Goal: Task Accomplishment & Management: Complete application form

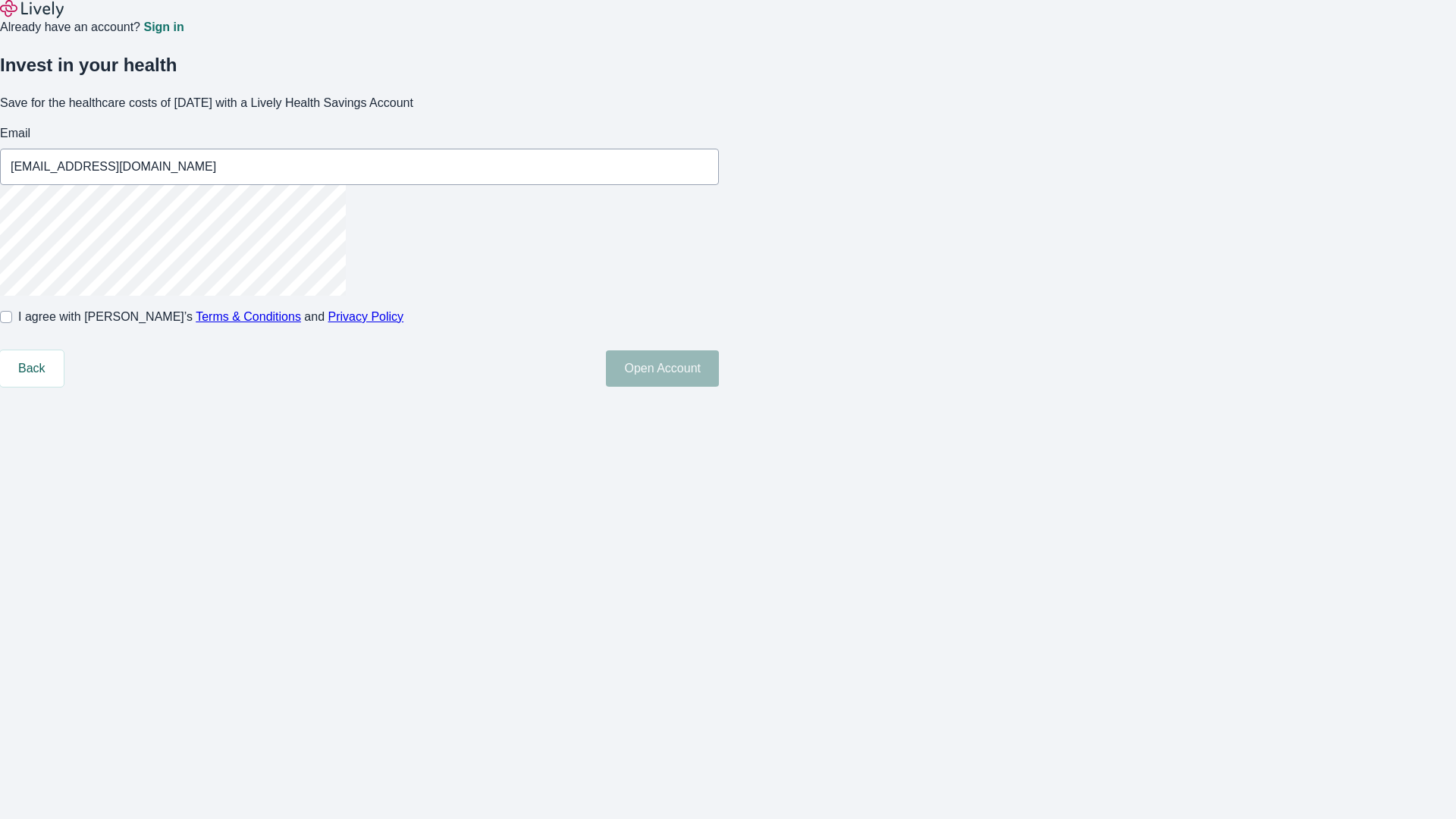
click at [12, 323] on input "I agree with Lively’s Terms & Conditions and Privacy Policy" at bounding box center [6, 317] width 12 height 12
checkbox input "true"
click at [719, 387] on button "Open Account" at bounding box center [663, 368] width 113 height 37
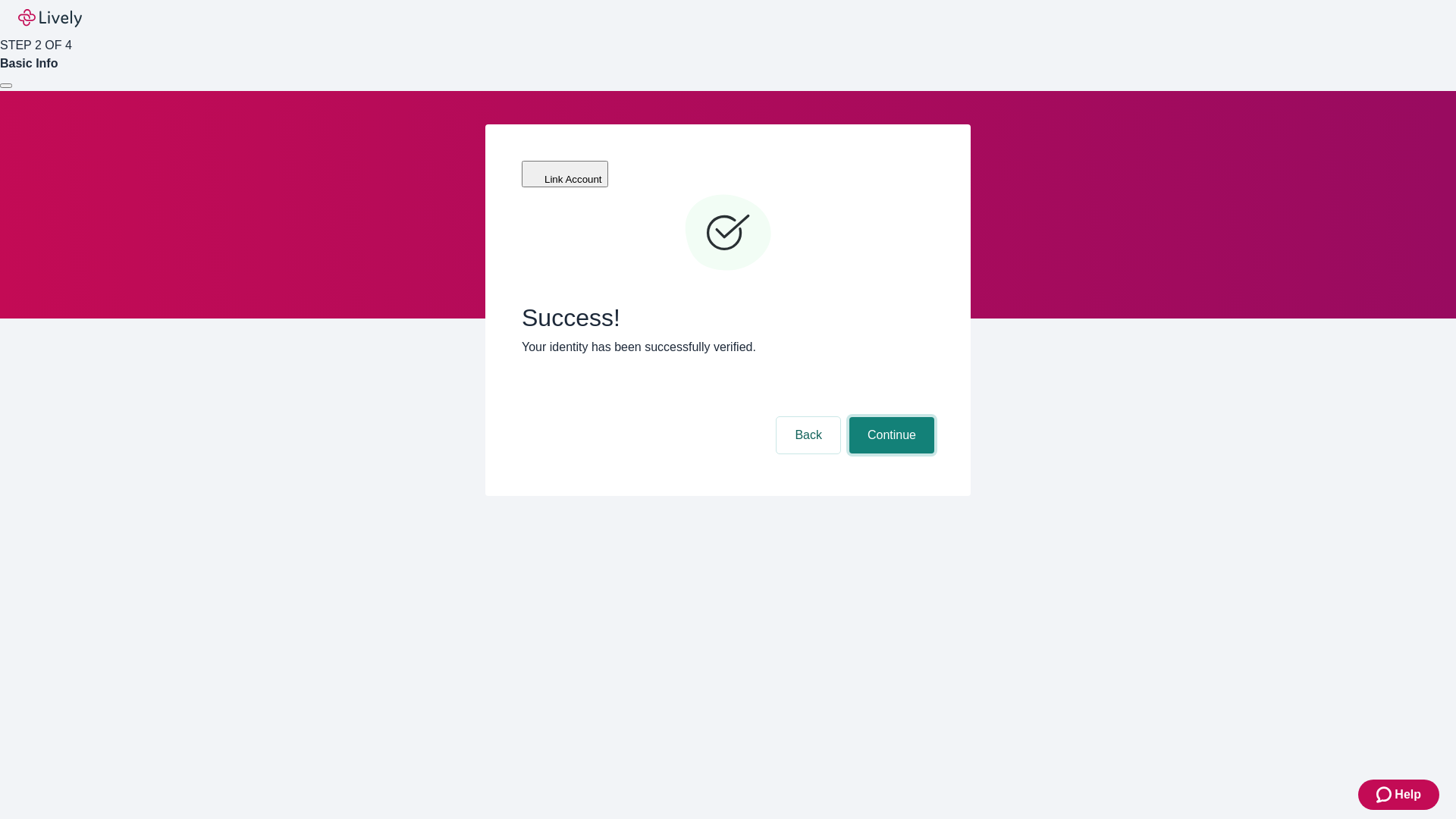
click at [890, 417] on button "Continue" at bounding box center [891, 436] width 85 height 37
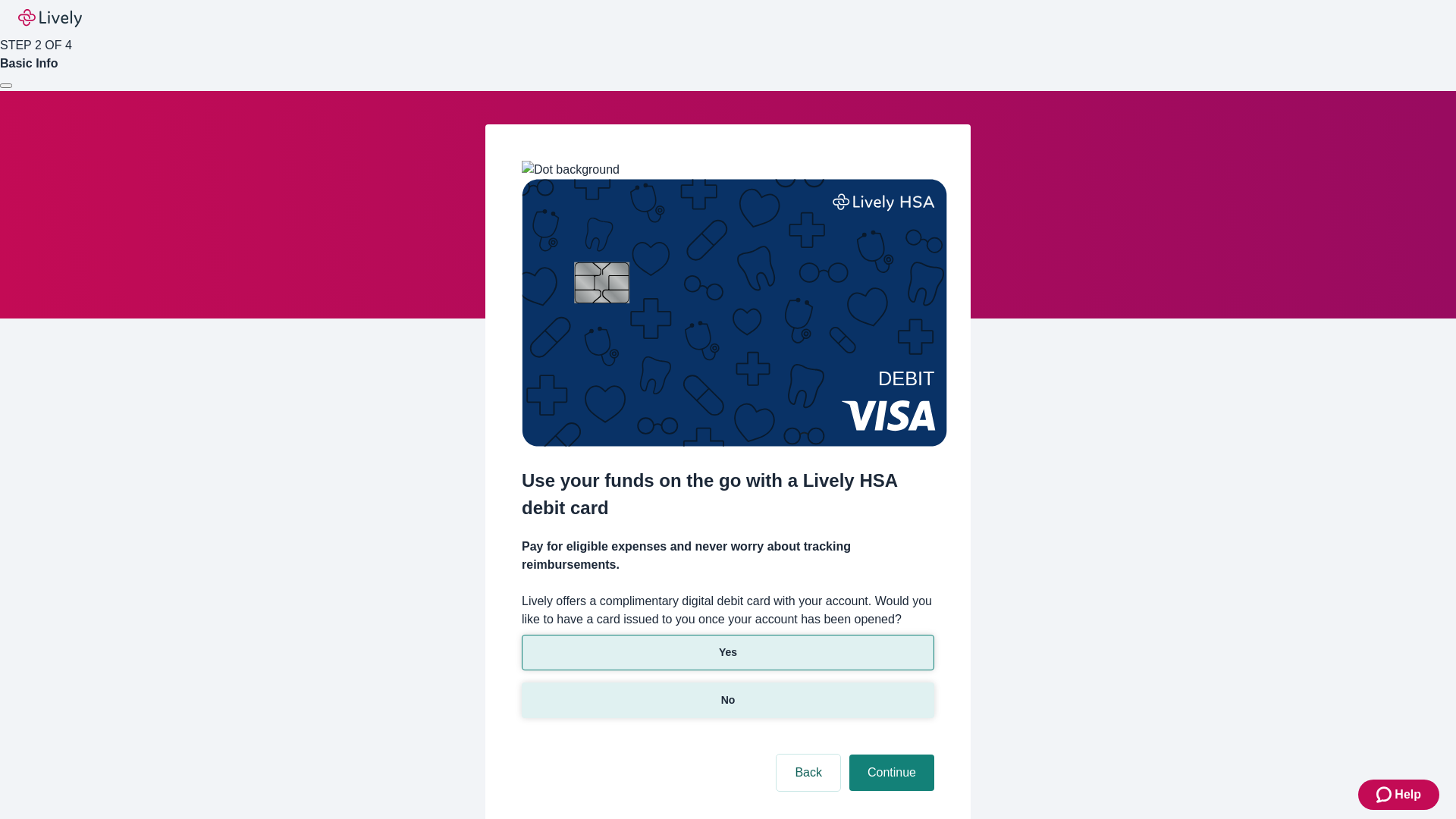
click at [728, 693] on p "No" at bounding box center [728, 700] width 14 height 16
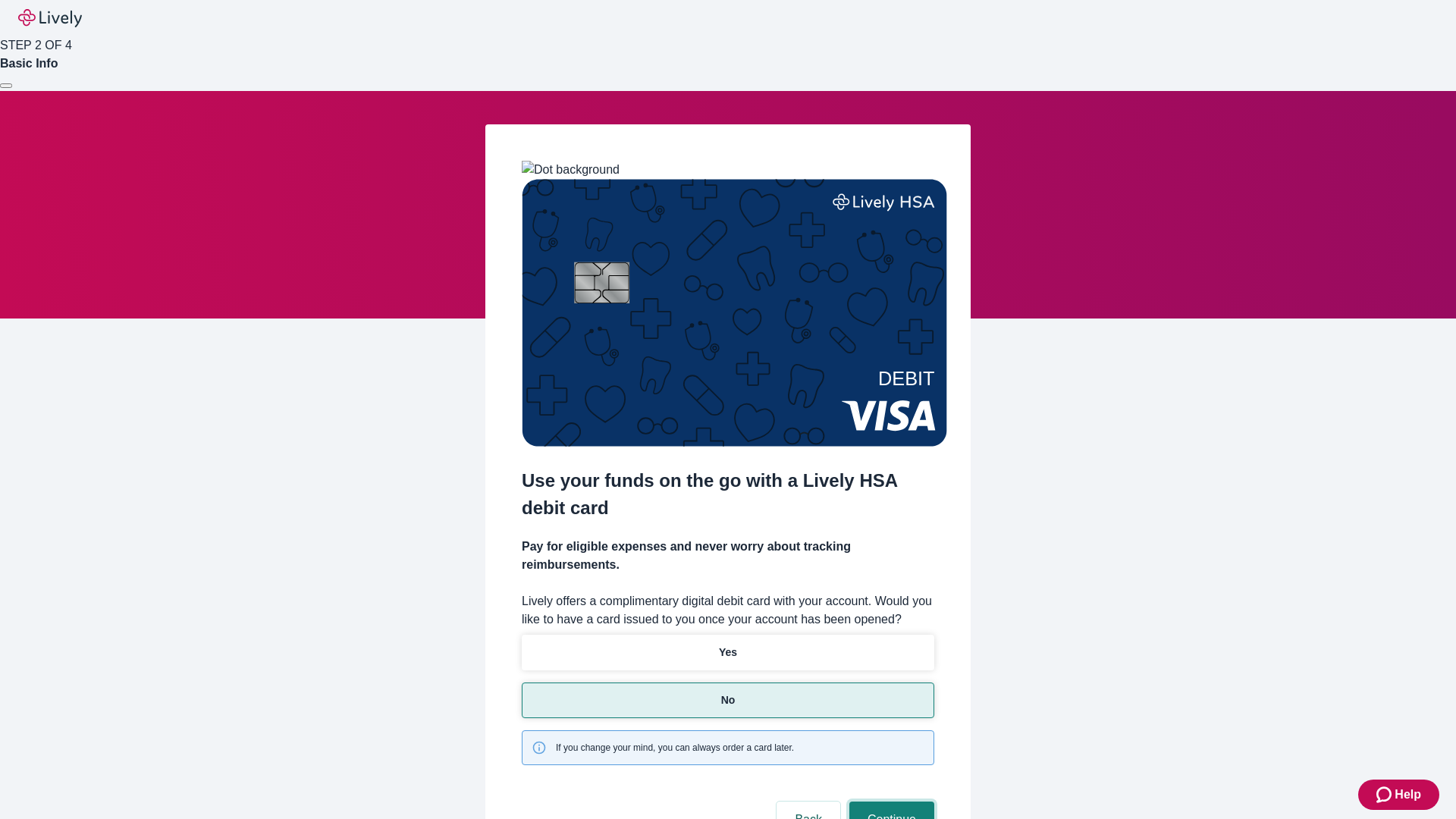
click at [890, 802] on button "Continue" at bounding box center [891, 820] width 85 height 37
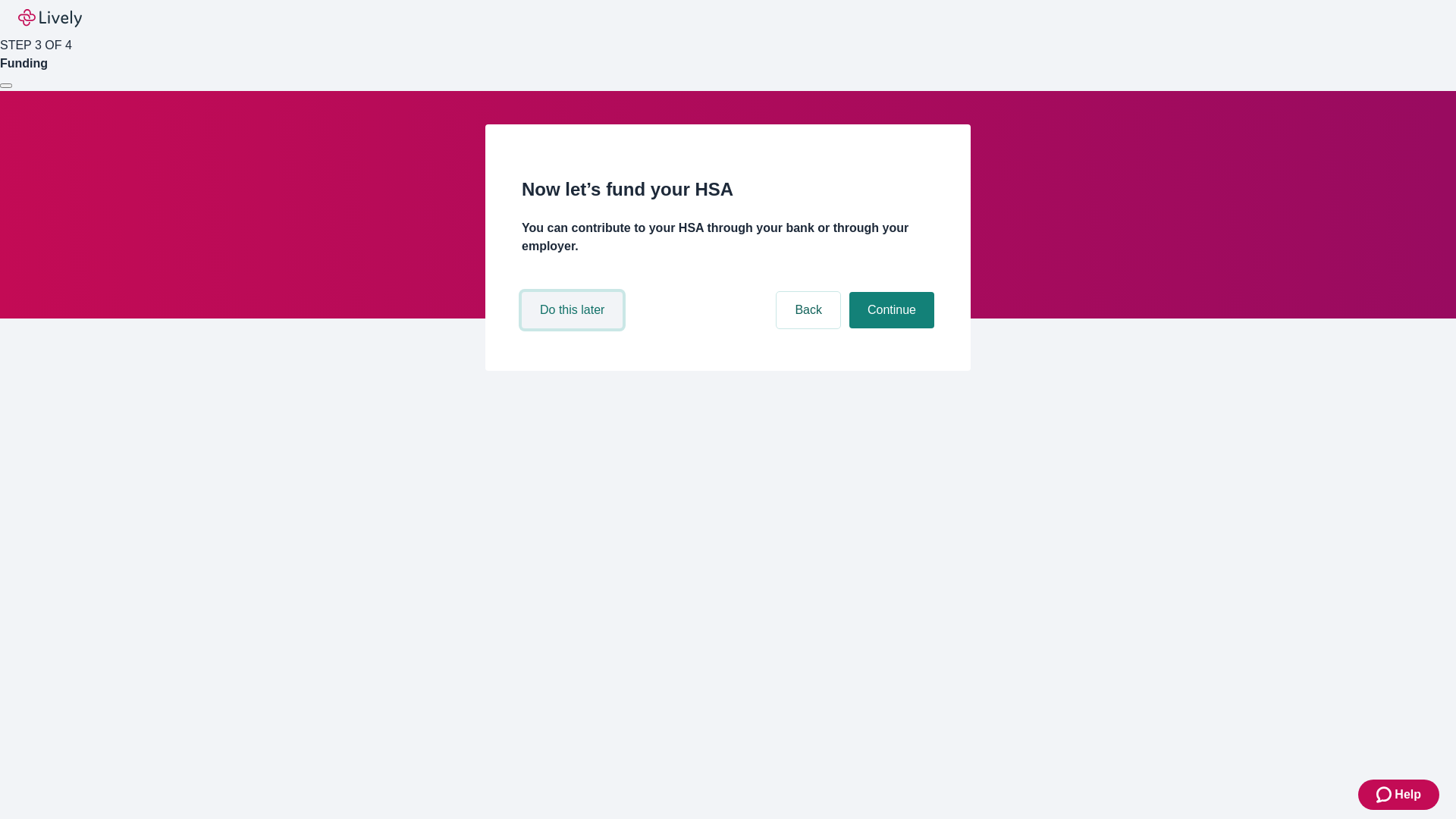
click at [574, 328] on button "Do this later" at bounding box center [571, 310] width 101 height 37
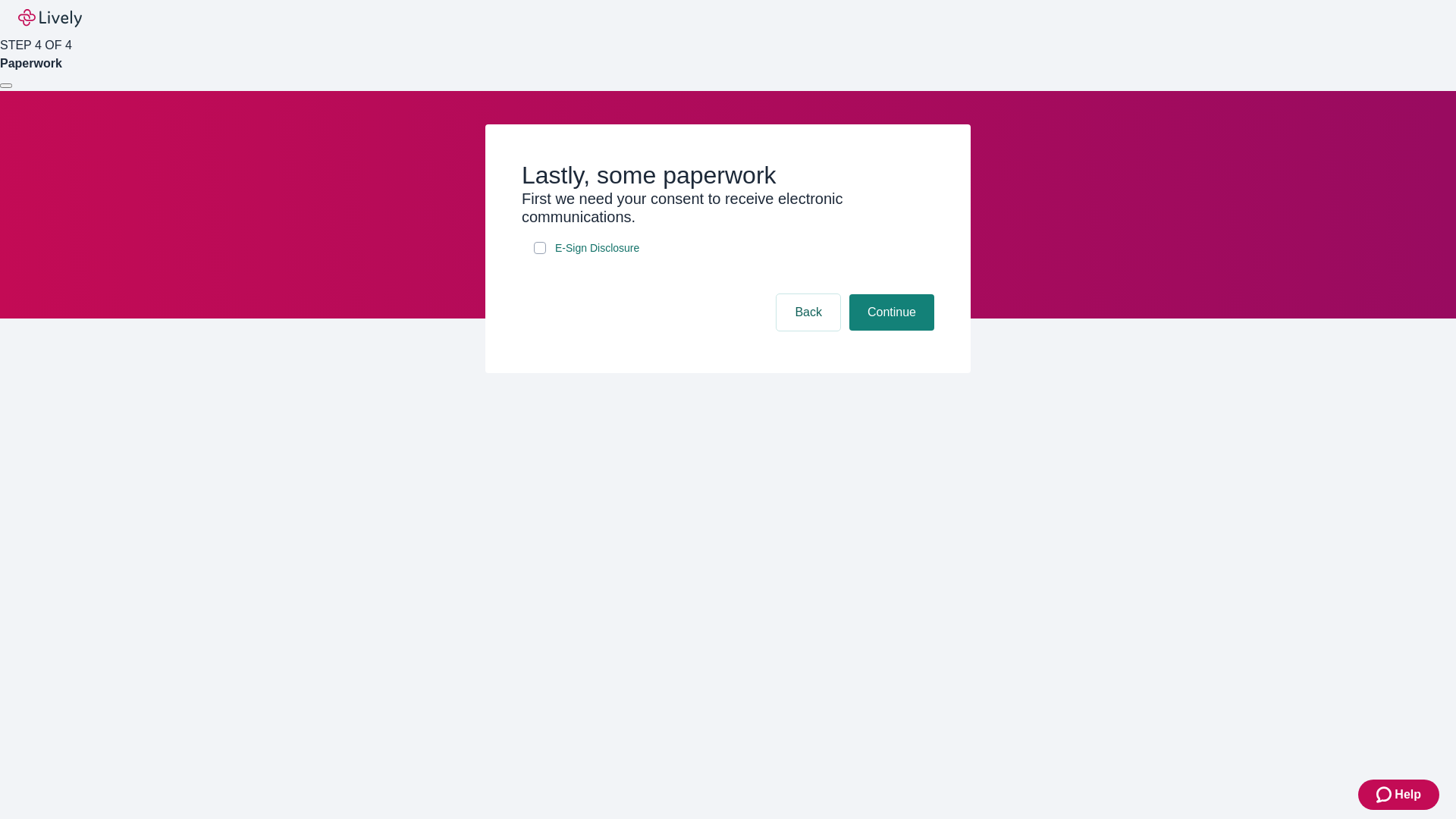
click at [540, 254] on input "E-Sign Disclosure" at bounding box center [540, 248] width 12 height 12
checkbox input "true"
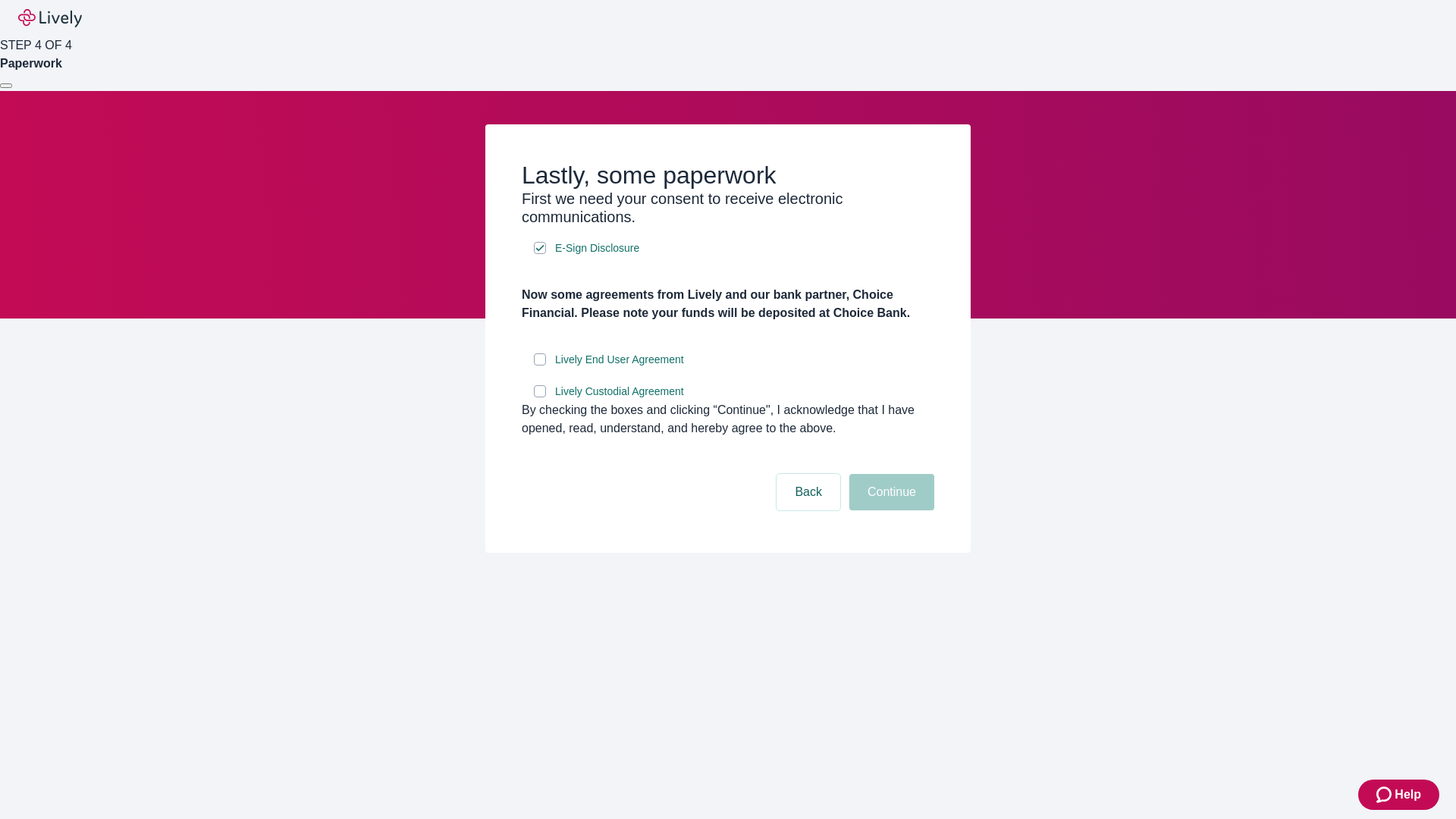
click at [540, 366] on input "Lively End User Agreement" at bounding box center [540, 359] width 12 height 12
checkbox input "true"
click at [540, 397] on input "Lively Custodial Agreement" at bounding box center [540, 391] width 12 height 12
checkbox input "true"
click at [890, 511] on button "Continue" at bounding box center [891, 492] width 85 height 37
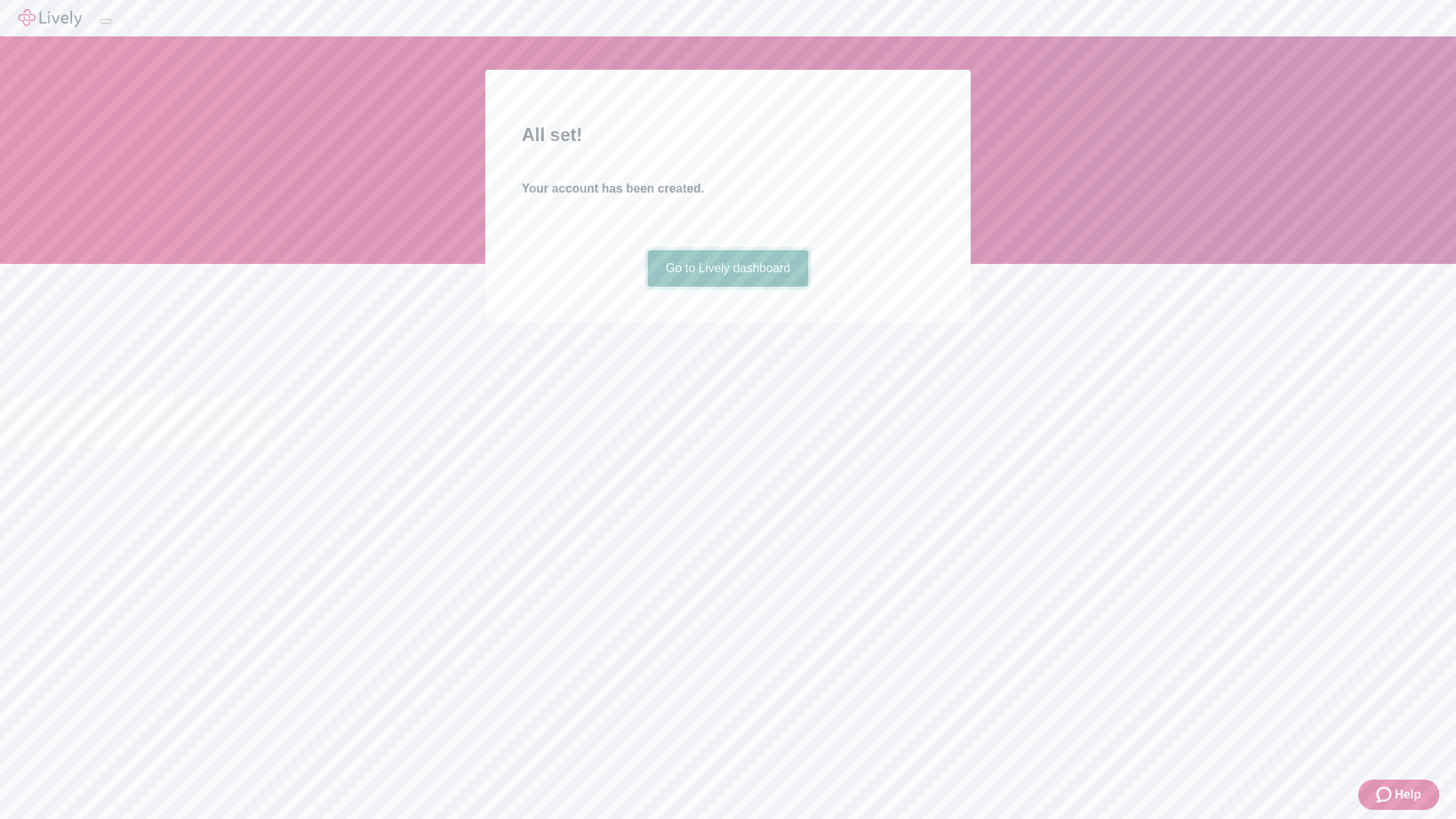
click at [728, 287] on link "Go to Lively dashboard" at bounding box center [728, 269] width 161 height 37
